Goal: Information Seeking & Learning: Learn about a topic

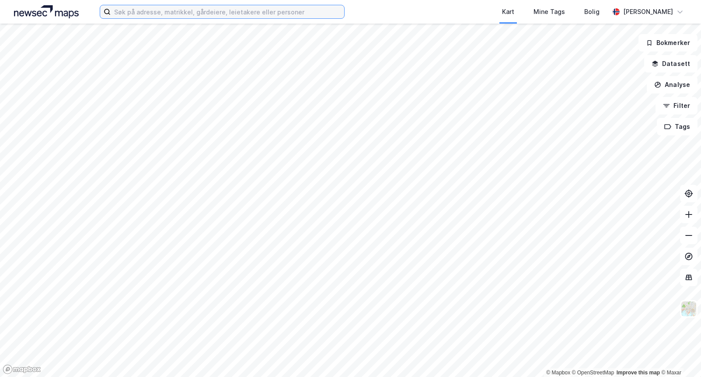
click at [123, 11] on input at bounding box center [227, 11] width 233 height 13
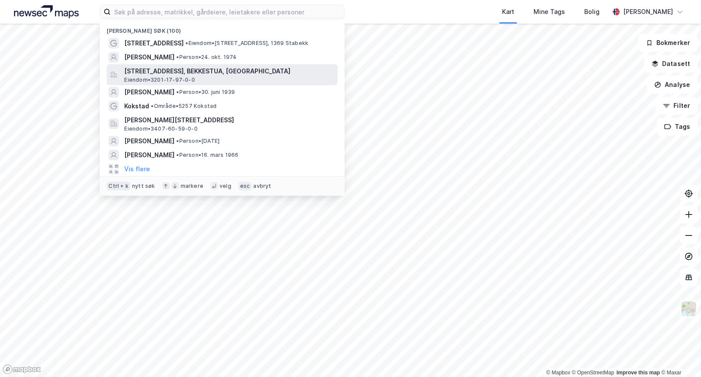
click at [203, 71] on span "[STREET_ADDRESS], BEKKESTUA, [GEOGRAPHIC_DATA]" at bounding box center [229, 71] width 210 height 10
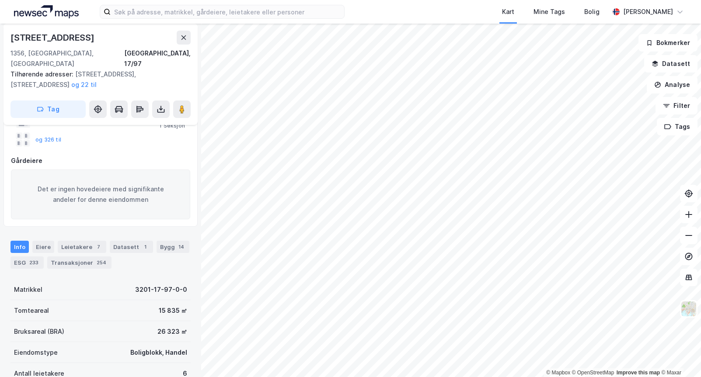
scroll to position [87, 0]
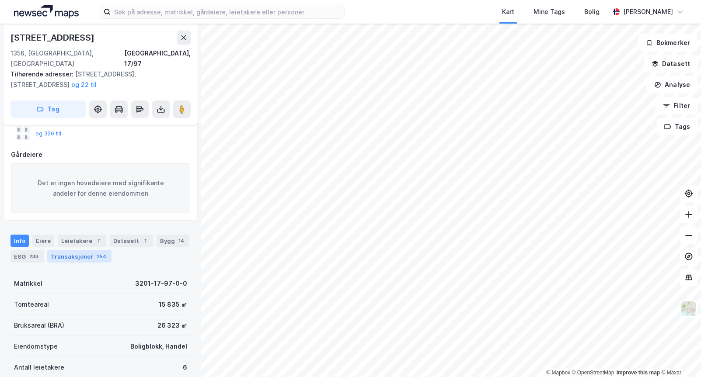
click at [75, 250] on div "Transaksjoner 254" at bounding box center [79, 256] width 64 height 12
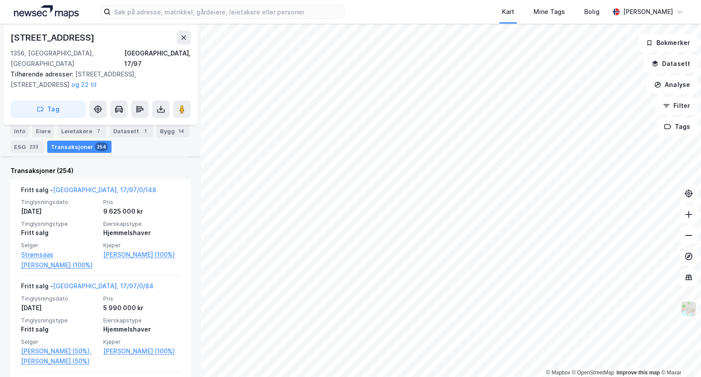
scroll to position [339, 0]
